Goal: Information Seeking & Learning: Learn about a topic

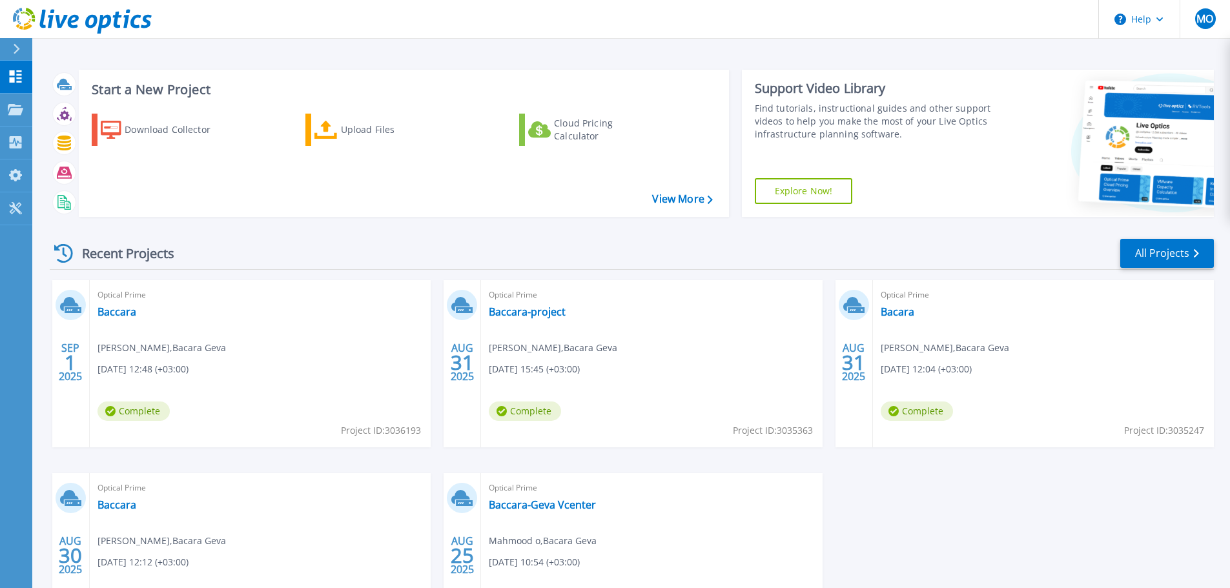
click at [131, 410] on span "Complete" at bounding box center [134, 411] width 72 height 19
click at [107, 313] on link "Baccara" at bounding box center [117, 311] width 39 height 13
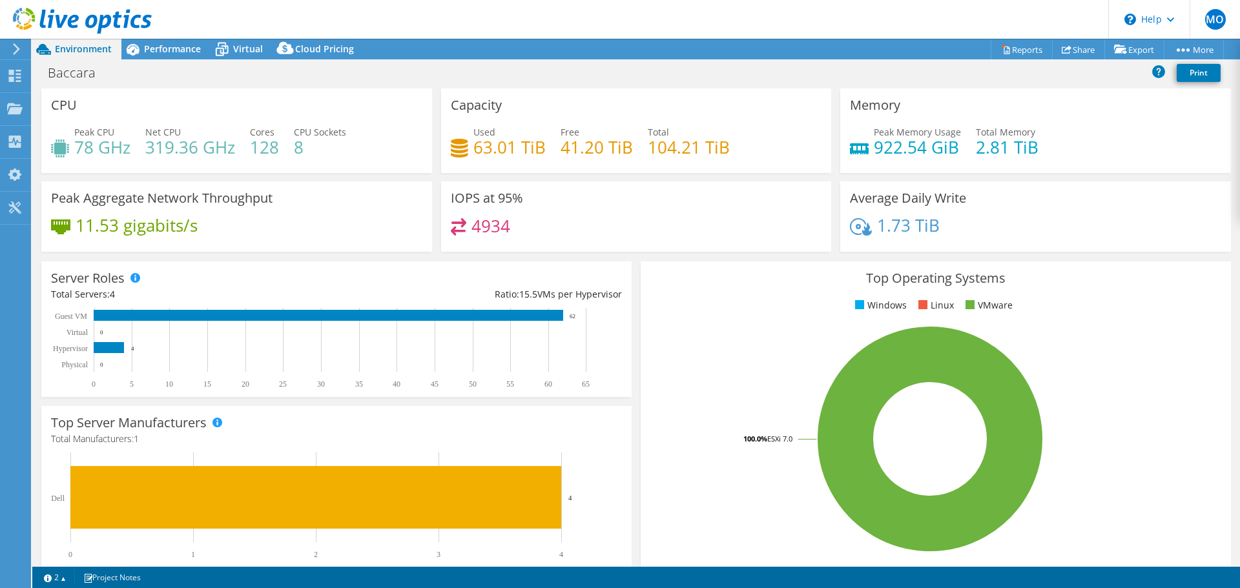
click at [101, 197] on h3 "Peak Aggregate Network Throughput" at bounding box center [162, 198] width 222 height 14
click at [241, 193] on h3 "Peak Aggregate Network Throughput" at bounding box center [162, 198] width 222 height 14
drag, startPoint x: 281, startPoint y: 199, endPoint x: 150, endPoint y: 196, distance: 130.5
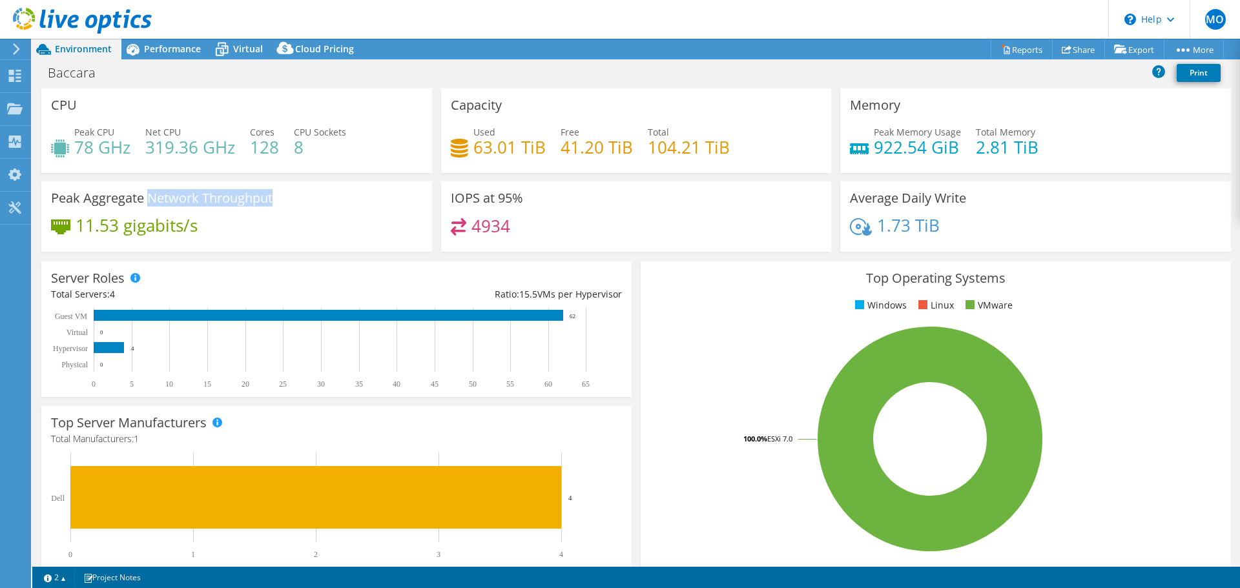
click at [150, 196] on div "Peak Aggregate Network Throughput 11.53 gigabits/s" at bounding box center [236, 216] width 391 height 70
copy h3 "Network Throughput"
